Goal: Task Accomplishment & Management: Manage account settings

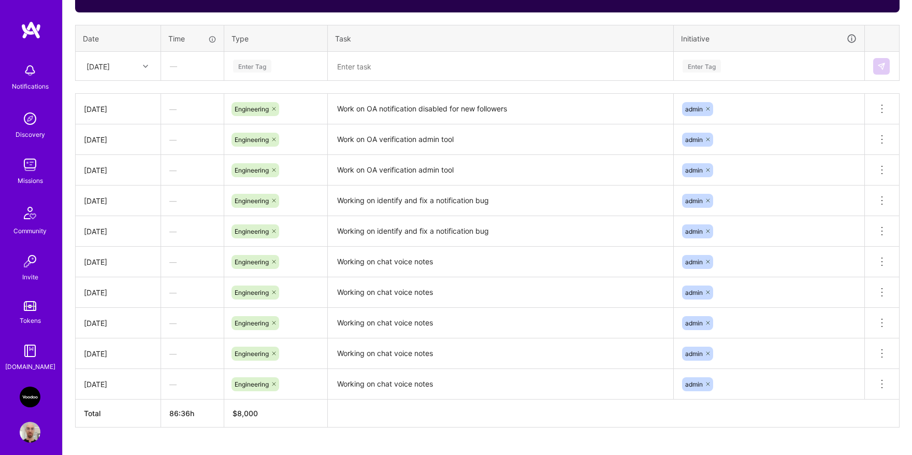
scroll to position [380, 0]
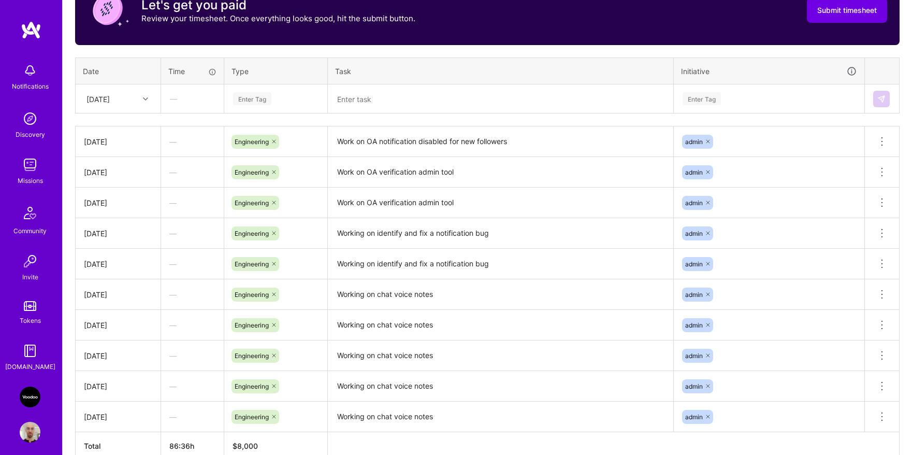
click at [135, 100] on div "Sat, Aug 16" at bounding box center [109, 98] width 57 height 17
click at [172, 194] on div "—" at bounding box center [192, 202] width 63 height 27
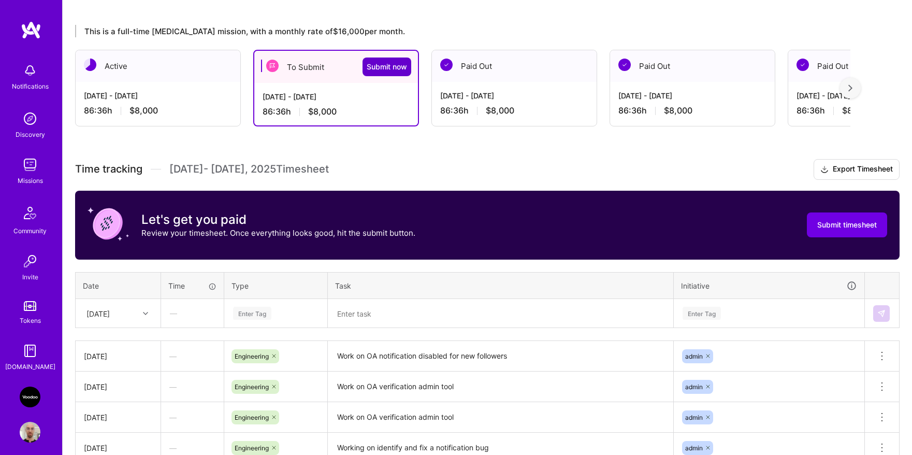
click at [396, 65] on span "Submit now" at bounding box center [387, 67] width 40 height 10
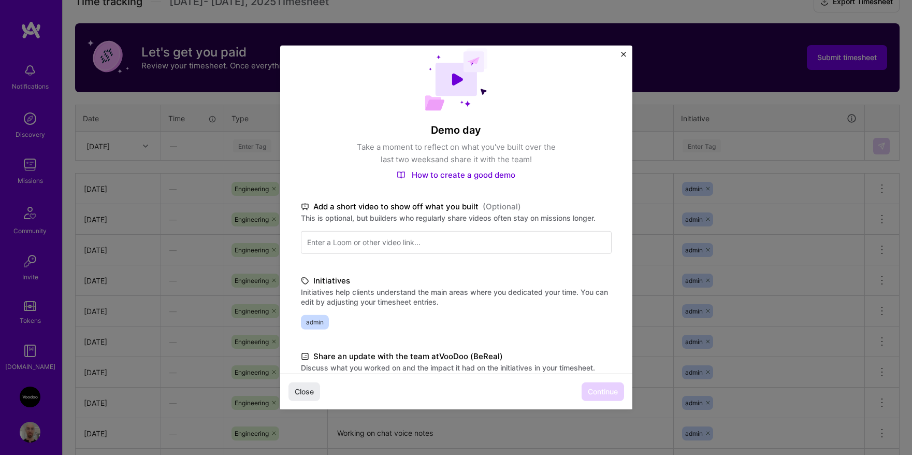
scroll to position [0, 0]
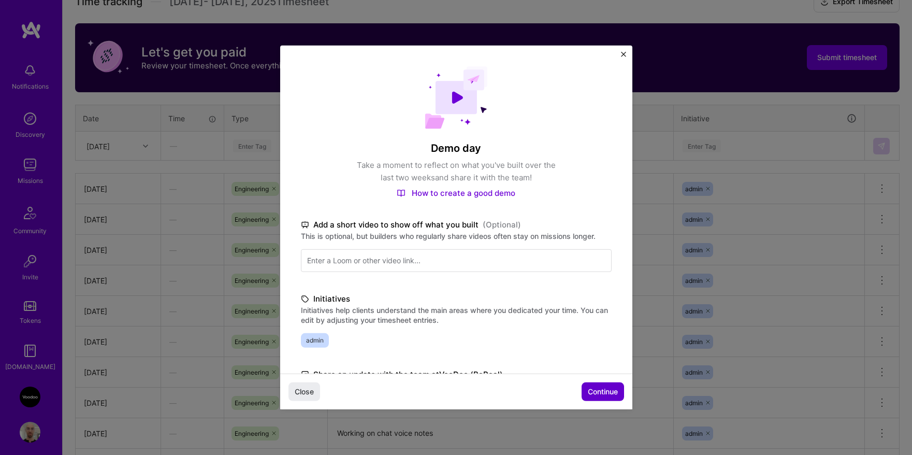
click at [588, 391] on span "Continue" at bounding box center [603, 391] width 30 height 10
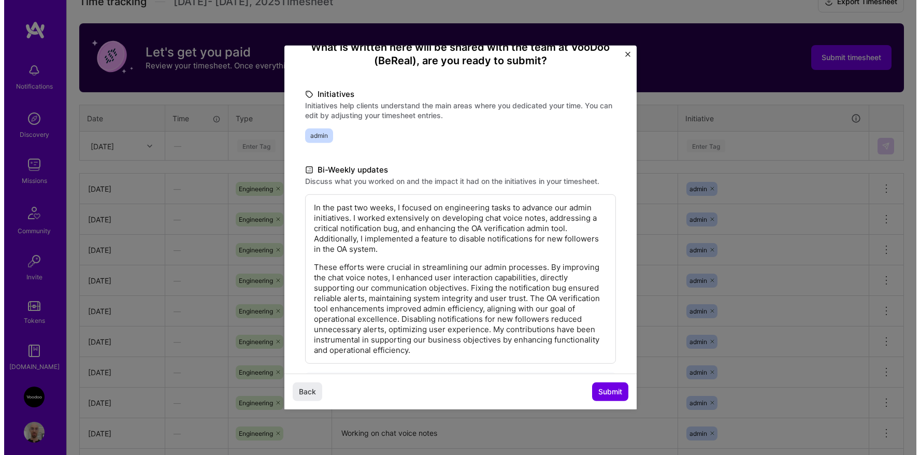
scroll to position [148, 0]
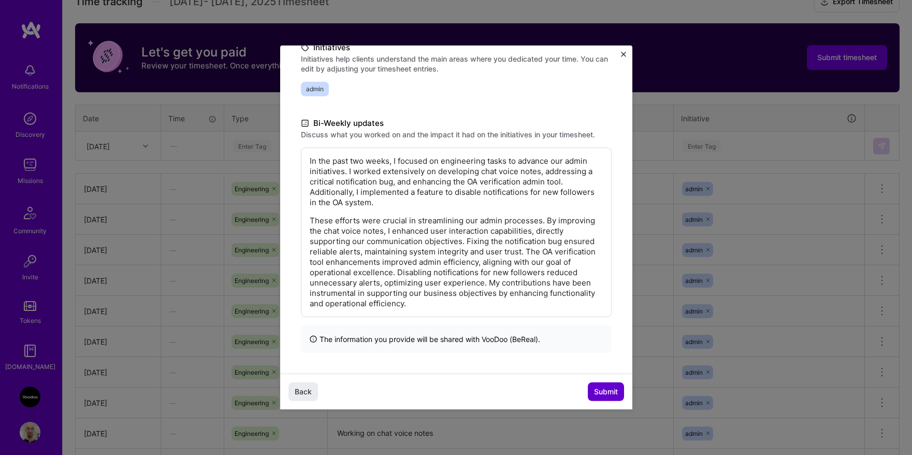
click at [605, 400] on button "Submit" at bounding box center [606, 391] width 36 height 19
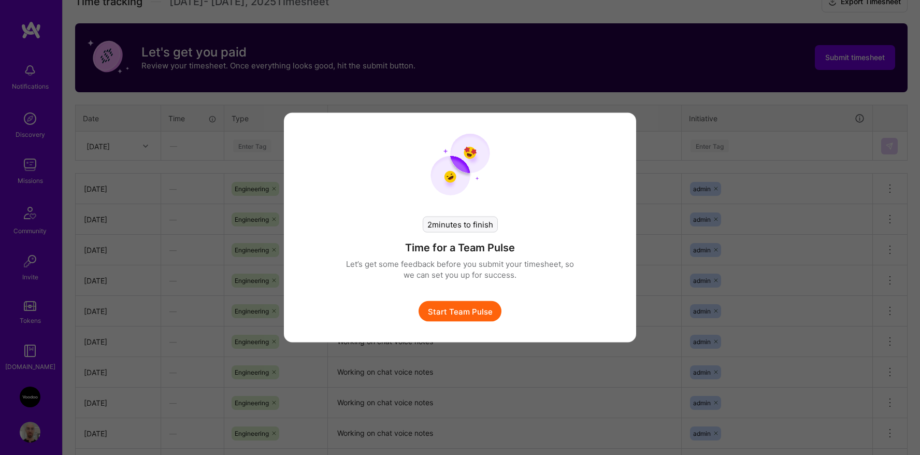
click at [486, 308] on button "Start Team Pulse" at bounding box center [459, 311] width 83 height 21
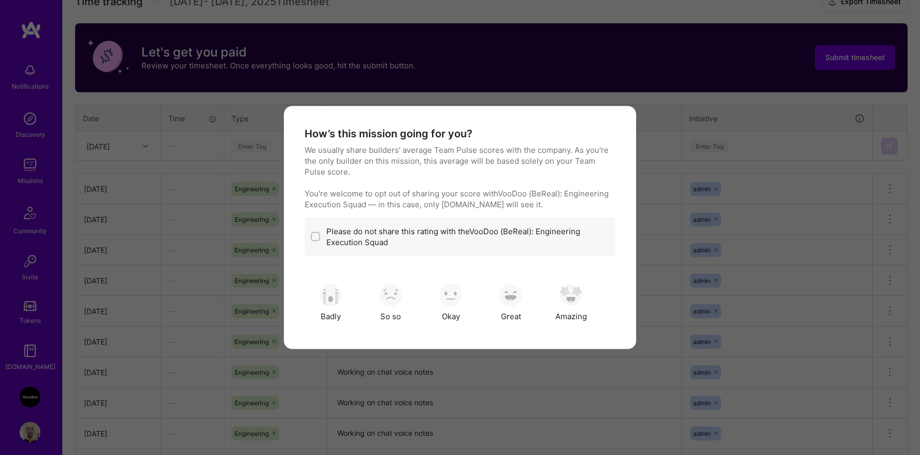
click at [313, 237] on input "modal" at bounding box center [316, 237] width 7 height 7
checkbox input "true"
click at [457, 307] on div "Okay" at bounding box center [451, 303] width 52 height 52
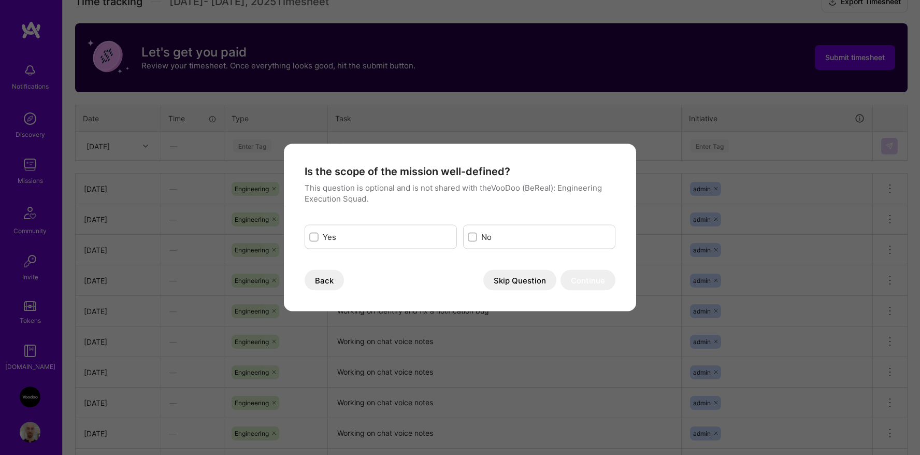
click at [502, 283] on button "Skip Question" at bounding box center [519, 280] width 73 height 21
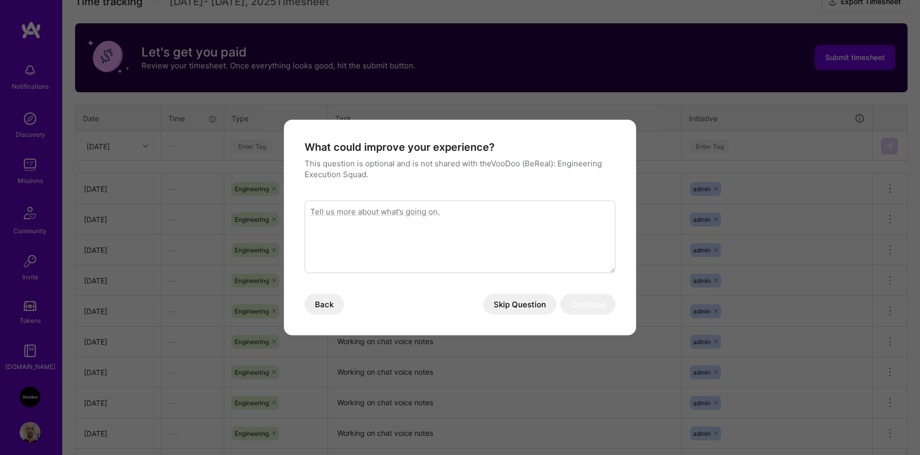
click at [503, 299] on button "Skip Question" at bounding box center [519, 304] width 73 height 21
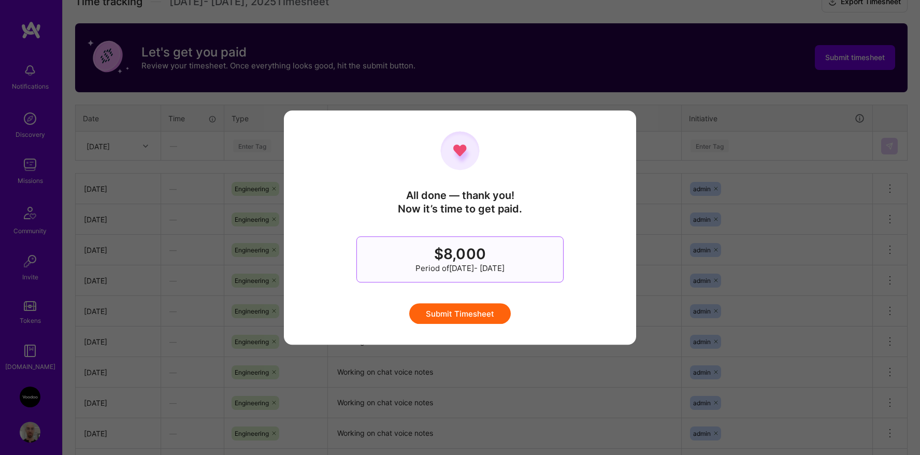
click at [489, 311] on button "Submit Timesheet" at bounding box center [459, 313] width 101 height 21
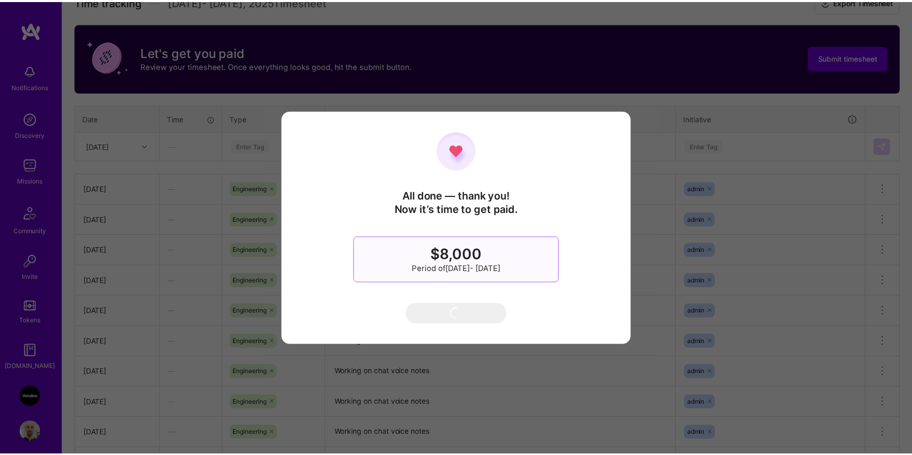
scroll to position [5, 0]
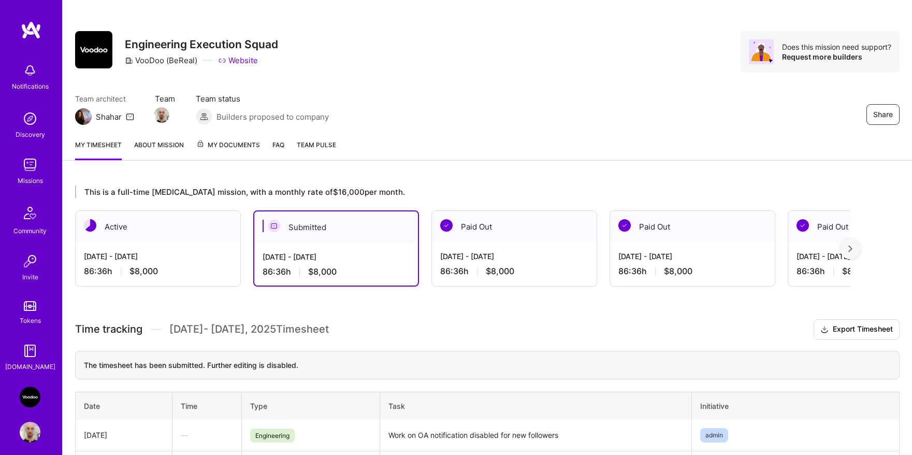
click at [216, 248] on div "Sep 1 - Sep 15, 2025 86:36 h $8,000" at bounding box center [158, 263] width 165 height 42
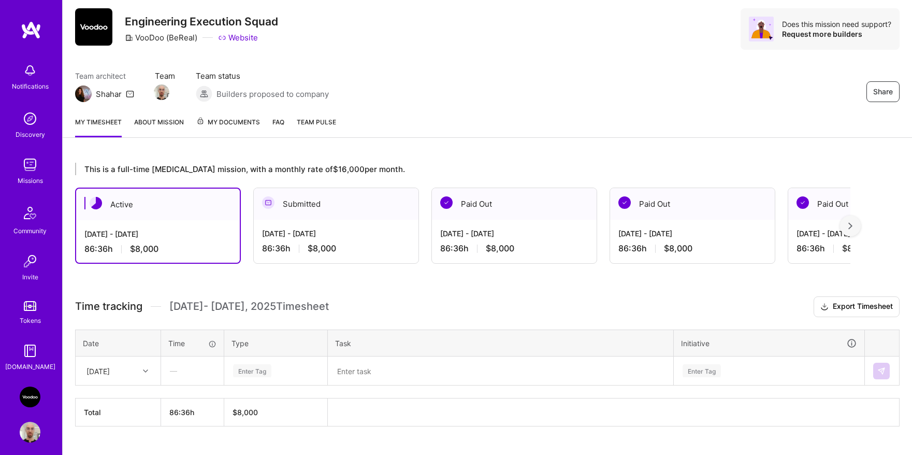
scroll to position [50, 0]
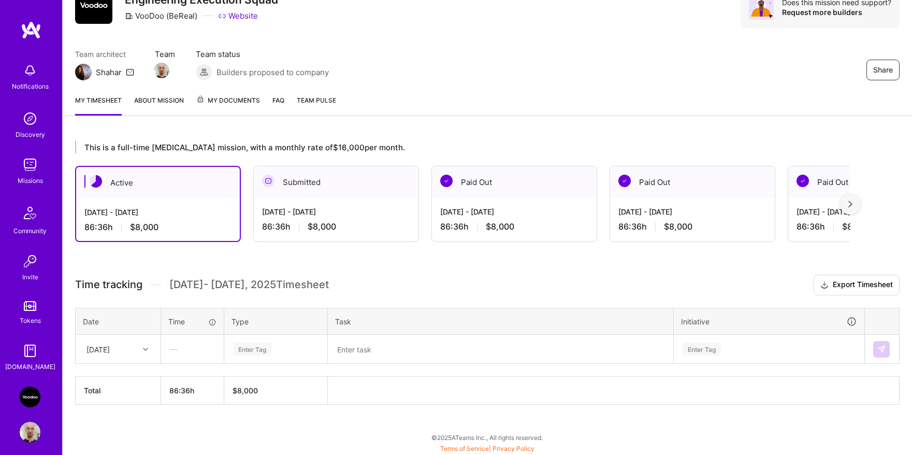
click at [333, 214] on div "[DATE] - [DATE]" at bounding box center [336, 211] width 148 height 11
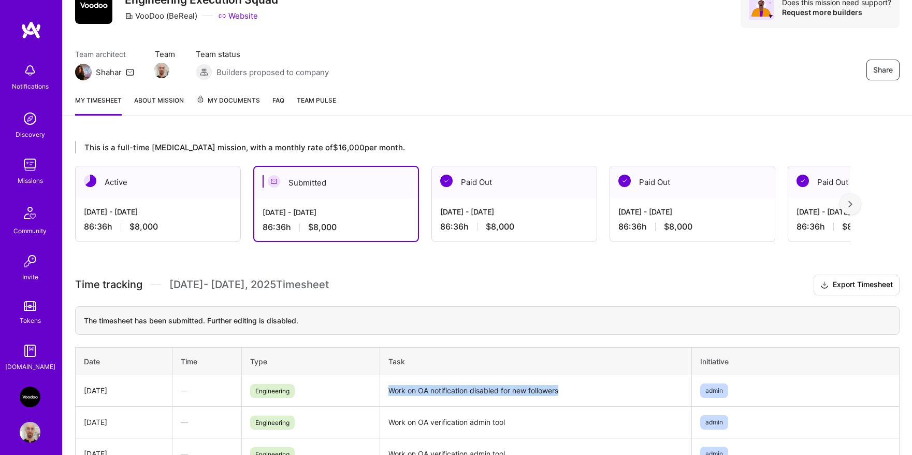
drag, startPoint x: 389, startPoint y: 388, endPoint x: 561, endPoint y: 389, distance: 171.9
click at [561, 389] on td "Work on OA notification disabled for new followers" at bounding box center [536, 391] width 312 height 32
copy td "Work on OA notification disabled for new followers"
click at [165, 223] on div "86:36 h $8,000" at bounding box center [158, 226] width 148 height 11
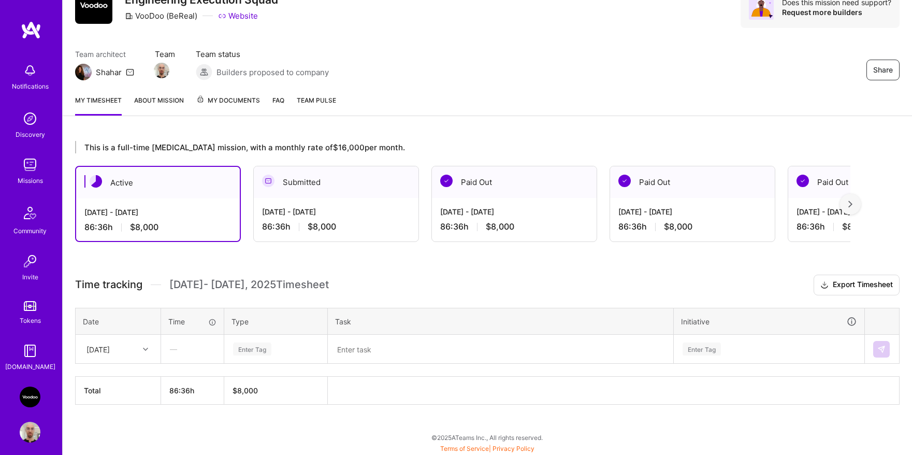
click at [200, 350] on div "—" at bounding box center [193, 348] width 62 height 27
click at [296, 347] on div "Enter Tag" at bounding box center [276, 348] width 88 height 13
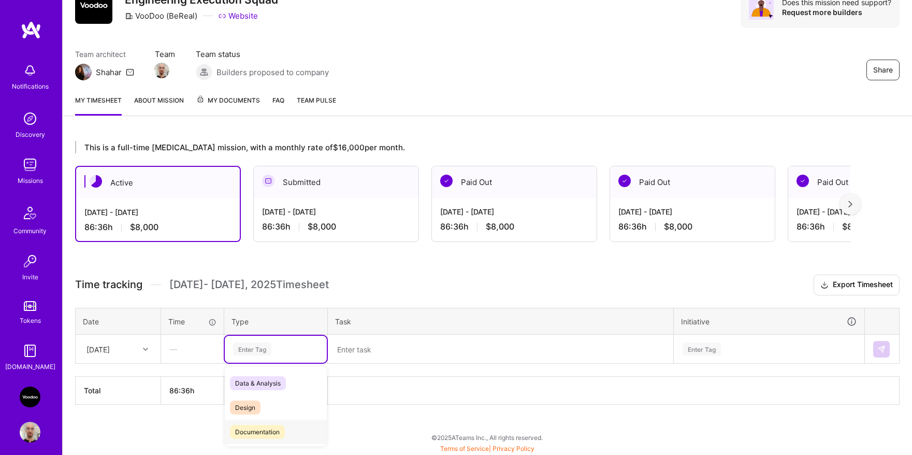
scroll to position [13, 0]
drag, startPoint x: 264, startPoint y: 437, endPoint x: 284, endPoint y: 428, distance: 21.4
click at [264, 437] on span "Engineering" at bounding box center [252, 443] width 45 height 14
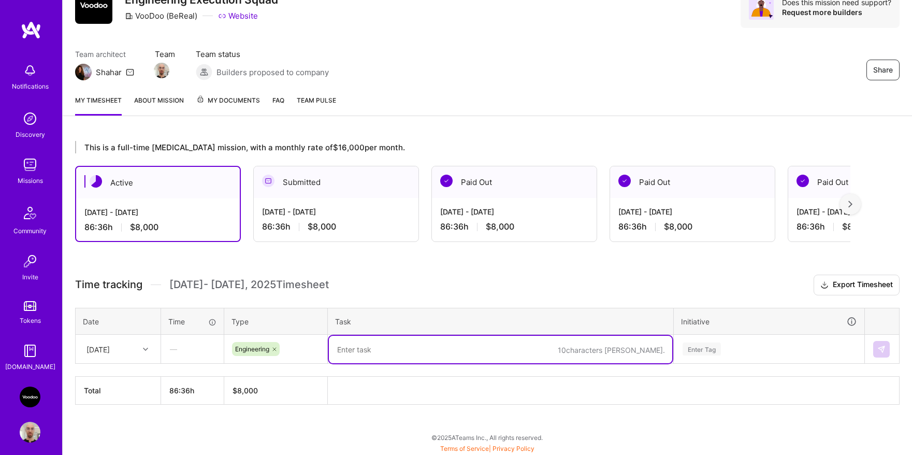
click at [404, 352] on textarea at bounding box center [500, 349] width 343 height 27
paste textarea "Work on OA notification disabled for new followers"
type textarea "Work on OA notification disabled for new followers"
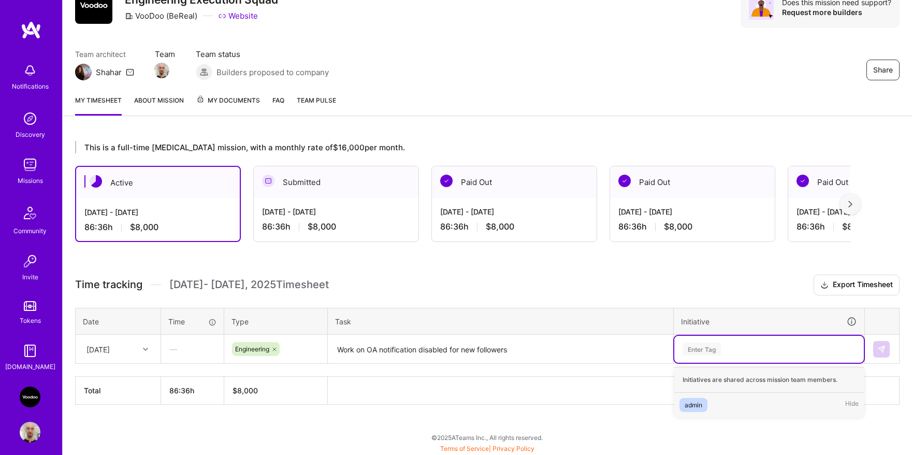
click at [714, 351] on div "Enter Tag" at bounding box center [702, 349] width 38 height 16
click at [708, 397] on div "admin Hide" at bounding box center [769, 405] width 190 height 24
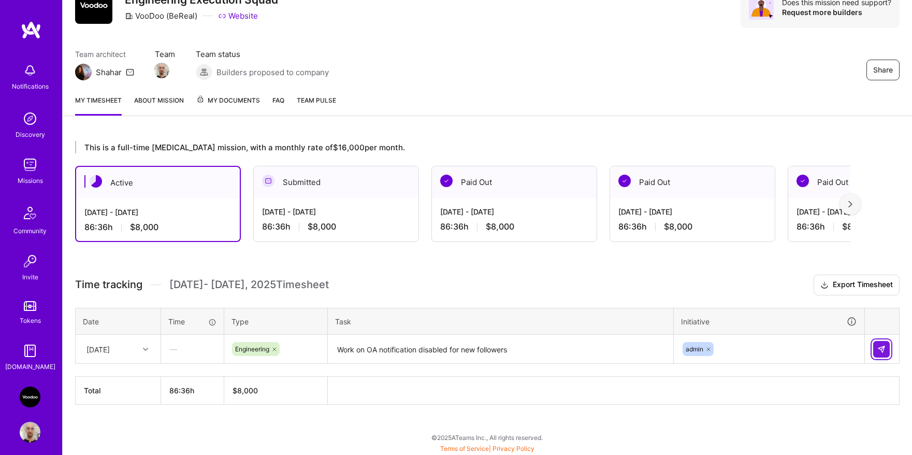
click at [878, 351] on img at bounding box center [881, 349] width 8 height 8
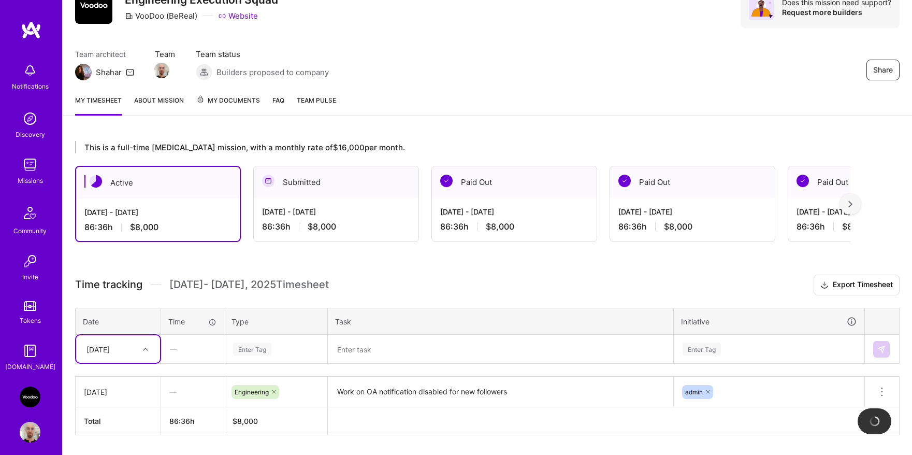
scroll to position [80, 0]
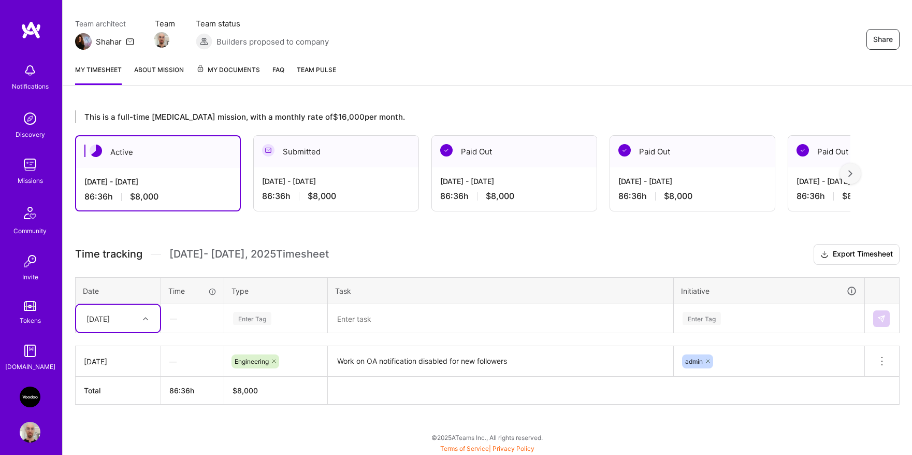
click at [382, 194] on div "86:36 h $8,000" at bounding box center [336, 196] width 148 height 11
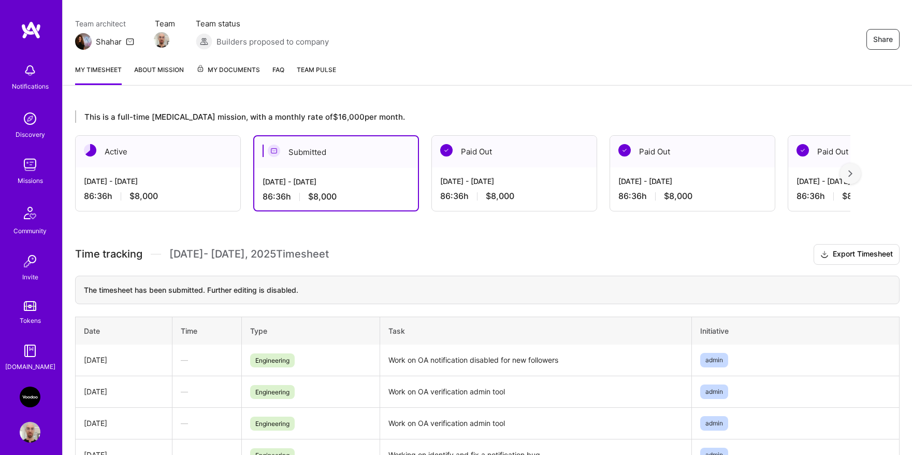
click at [155, 183] on div "[DATE] - [DATE]" at bounding box center [158, 181] width 148 height 11
